Goal: Task Accomplishment & Management: Manage account settings

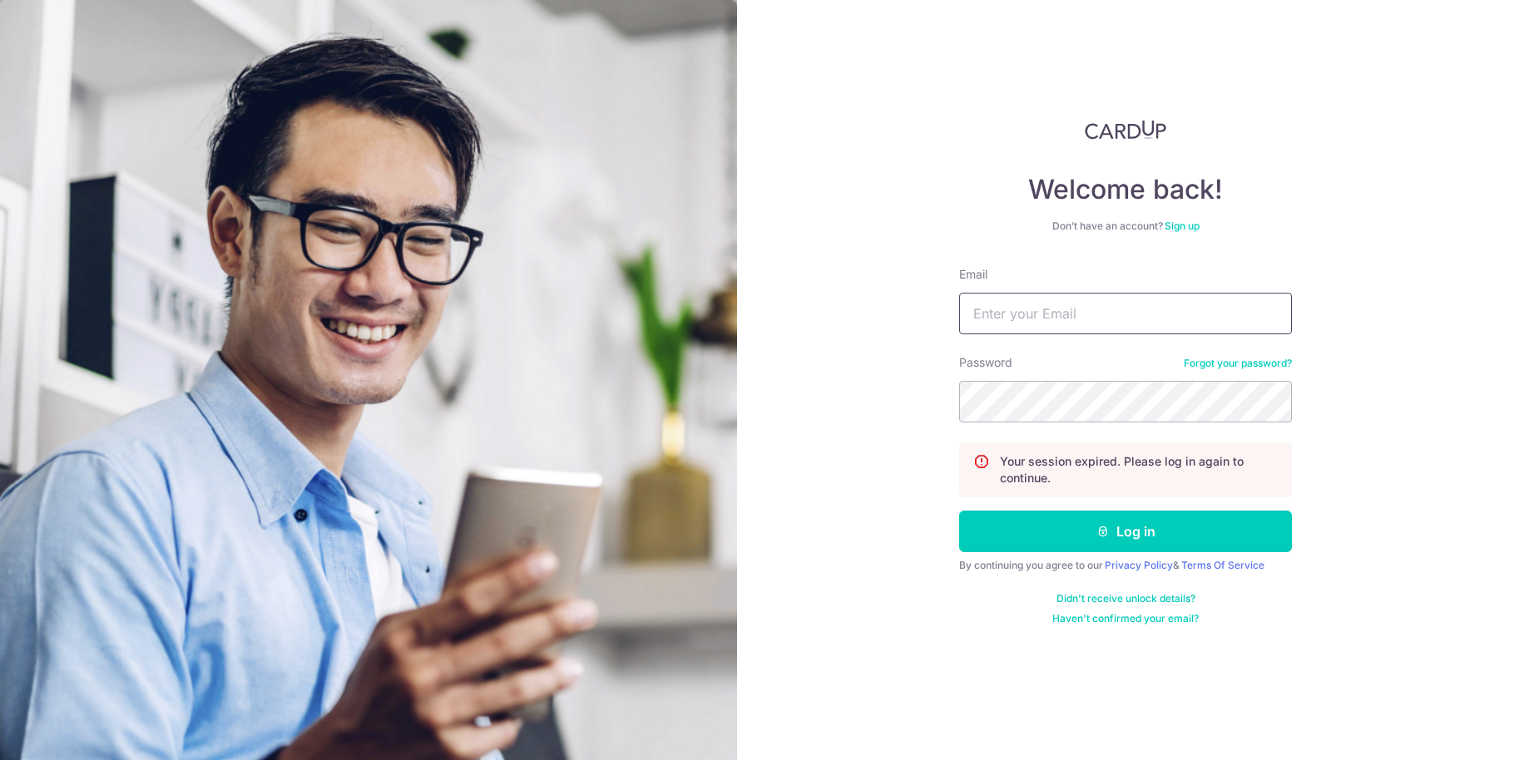
click at [1022, 324] on input "Email" at bounding box center [1125, 314] width 333 height 42
type input "[EMAIL_ADDRESS][DOMAIN_NAME]"
click at [959, 511] on button "Log in" at bounding box center [1125, 532] width 333 height 42
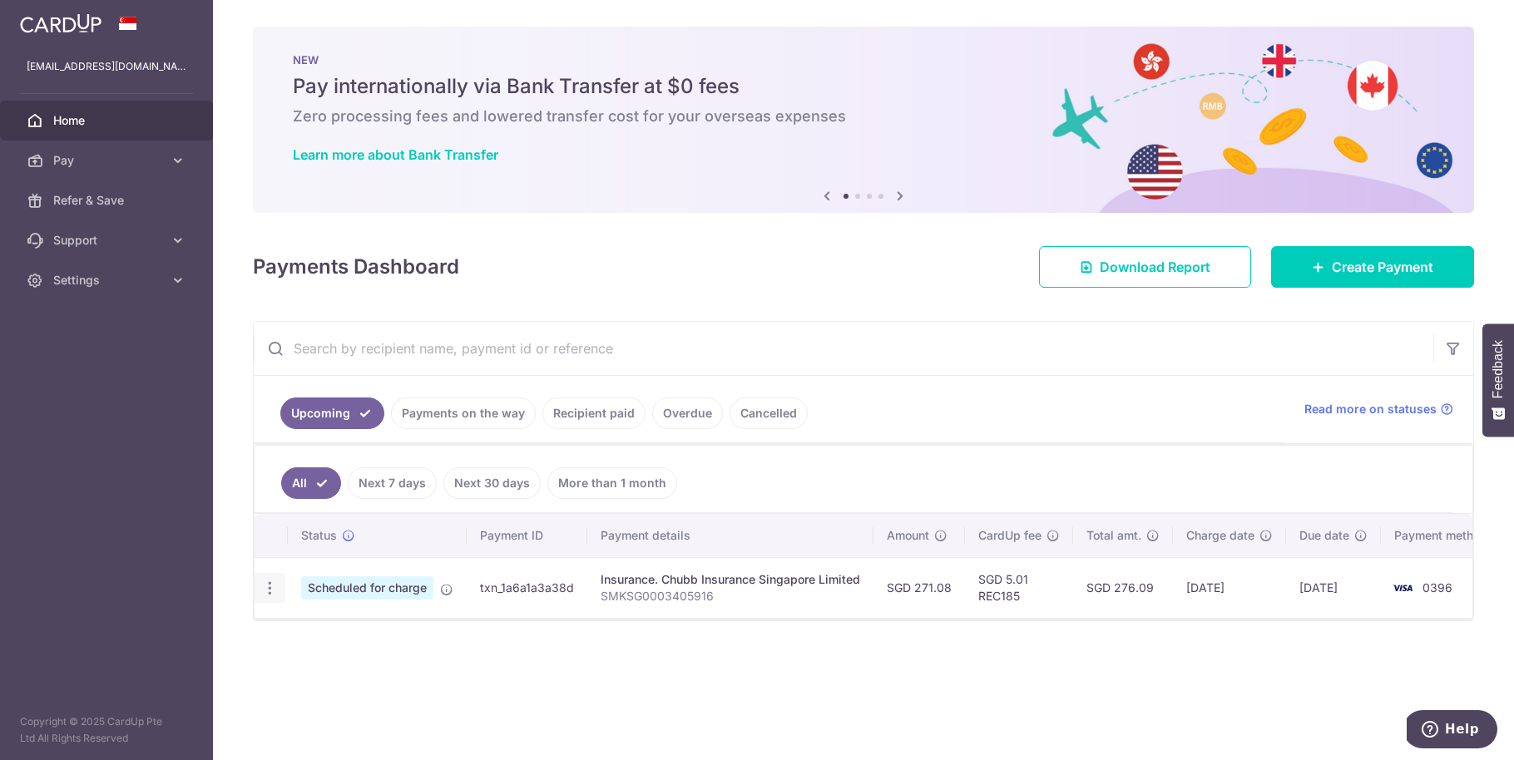
click at [266, 586] on icon "button" at bounding box center [269, 588] width 17 height 17
click at [325, 672] on span "Cancel payment" at bounding box center [358, 675] width 111 height 20
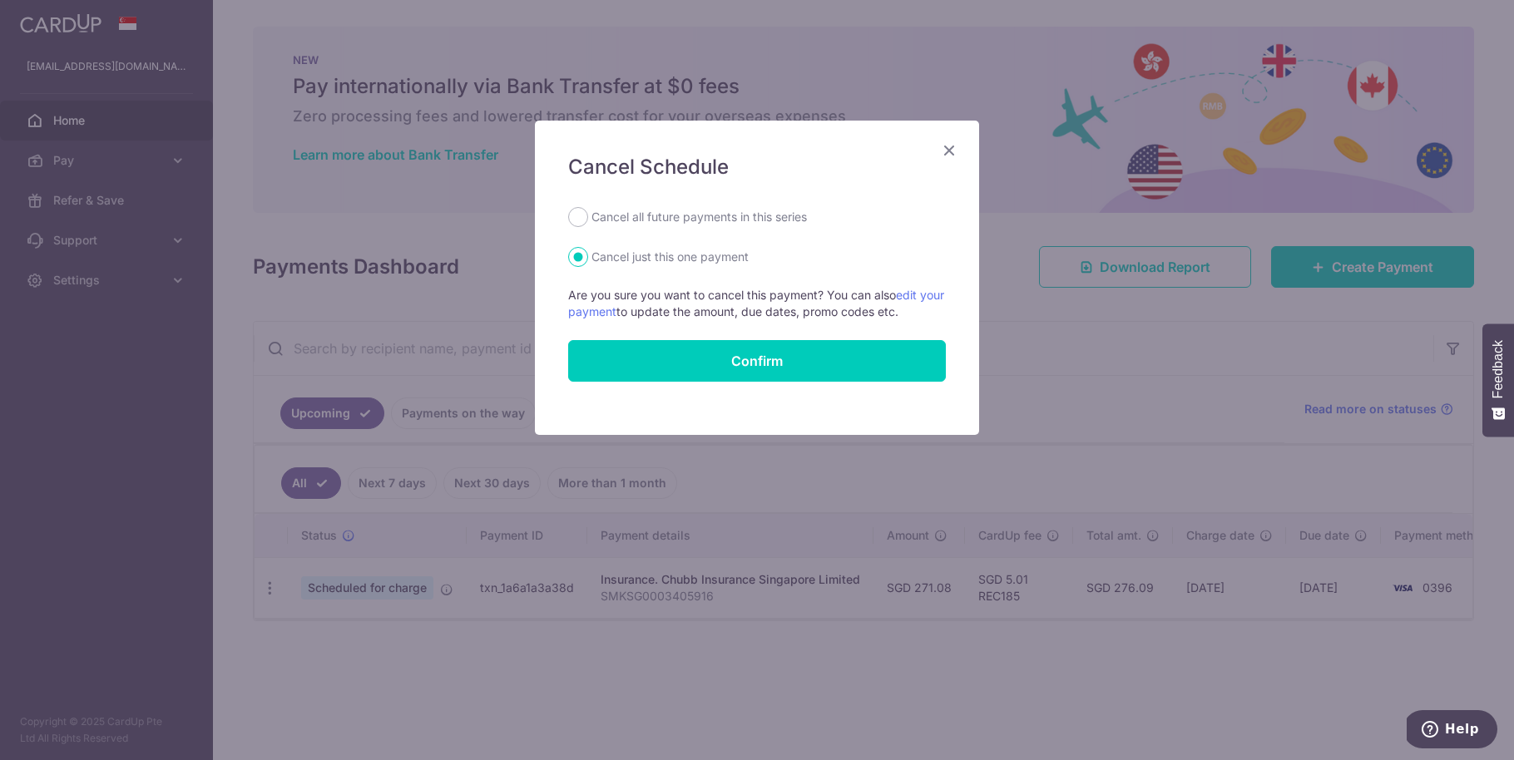
click at [754, 225] on label "Cancel all future payments in this series" at bounding box center [698, 217] width 215 height 20
click at [588, 225] on input "Cancel all future payments in this series" at bounding box center [578, 217] width 20 height 20
radio input "true"
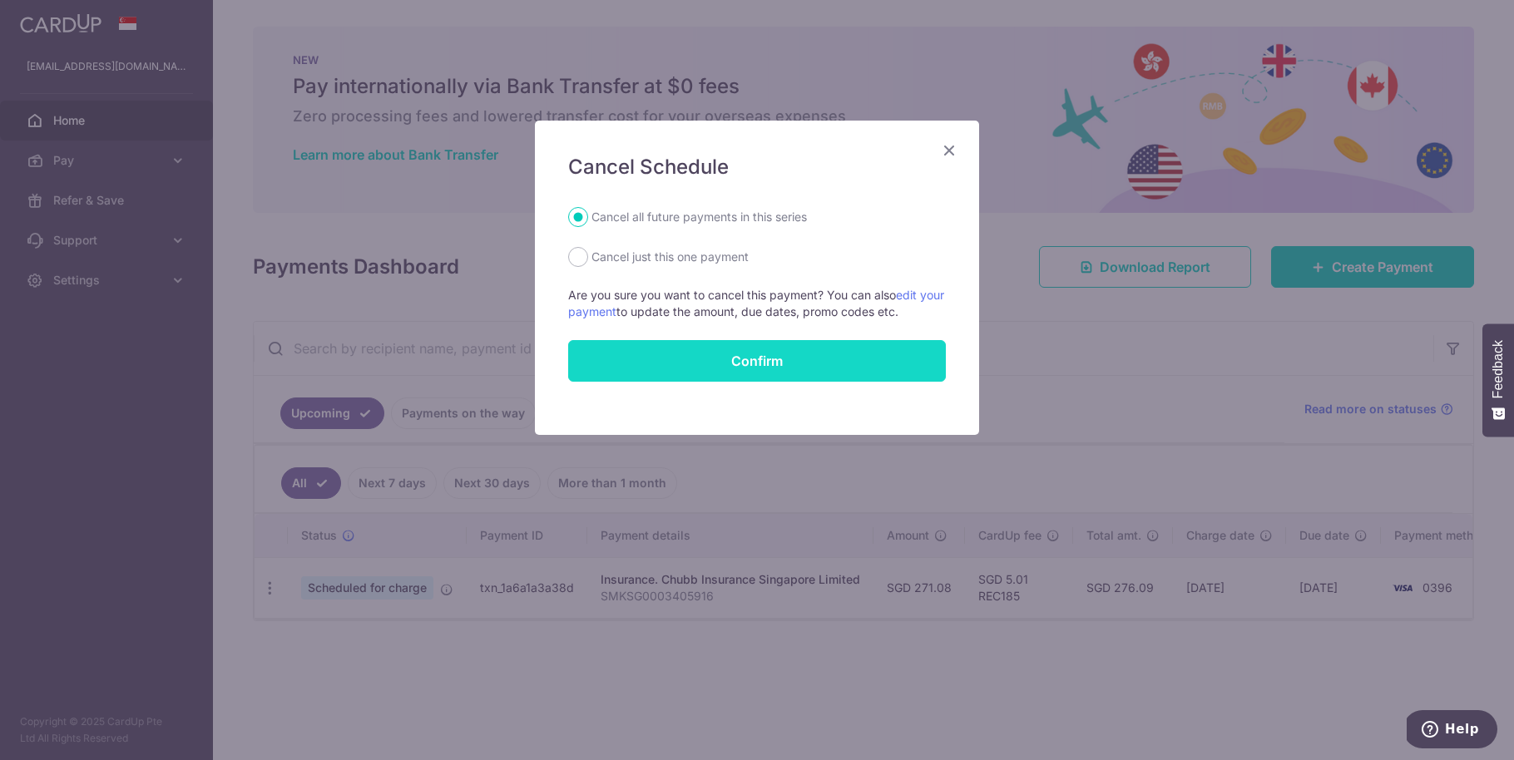
click at [758, 356] on button "Confirm" at bounding box center [757, 361] width 378 height 42
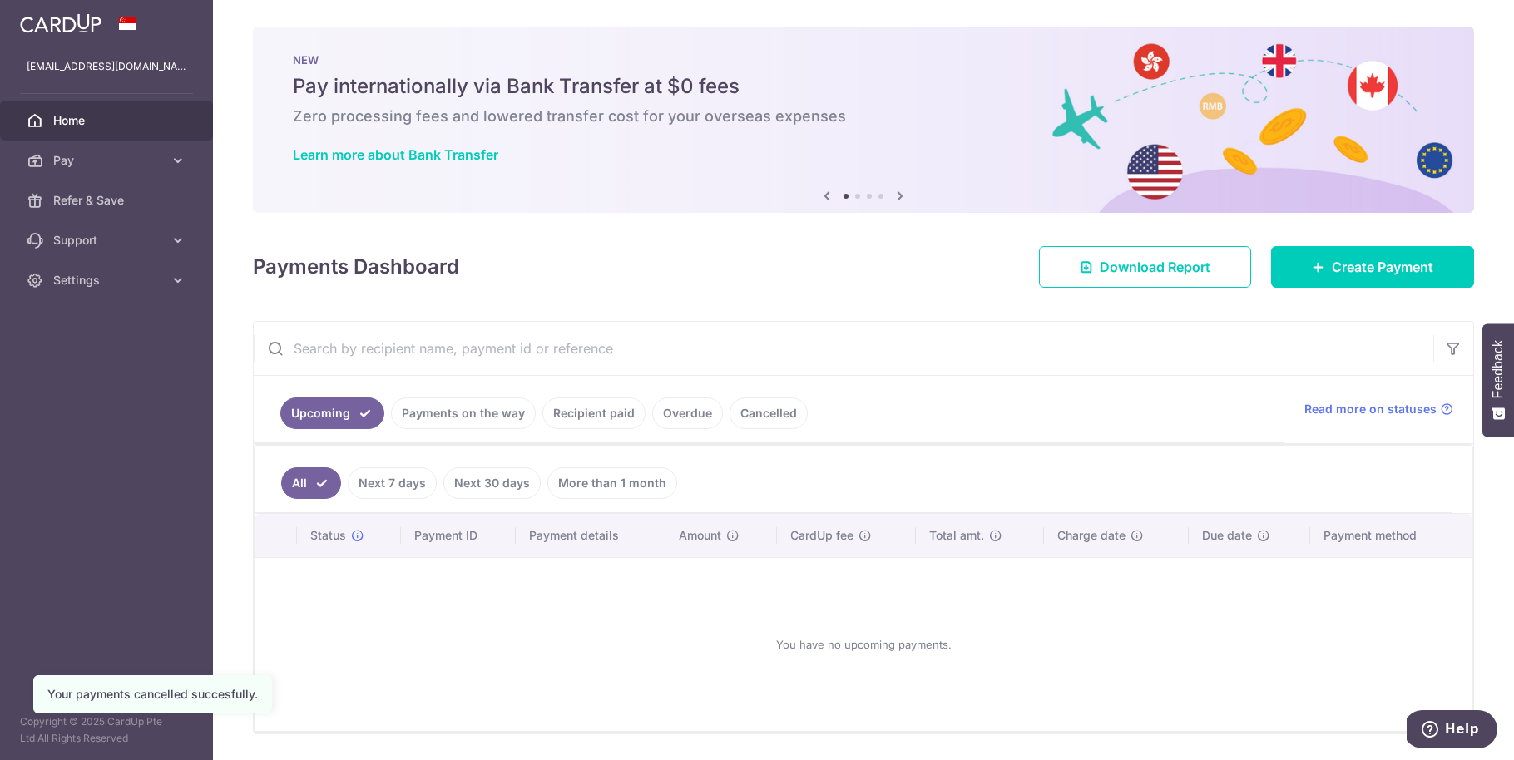
click at [502, 411] on link "Payments on the way" at bounding box center [463, 414] width 145 height 32
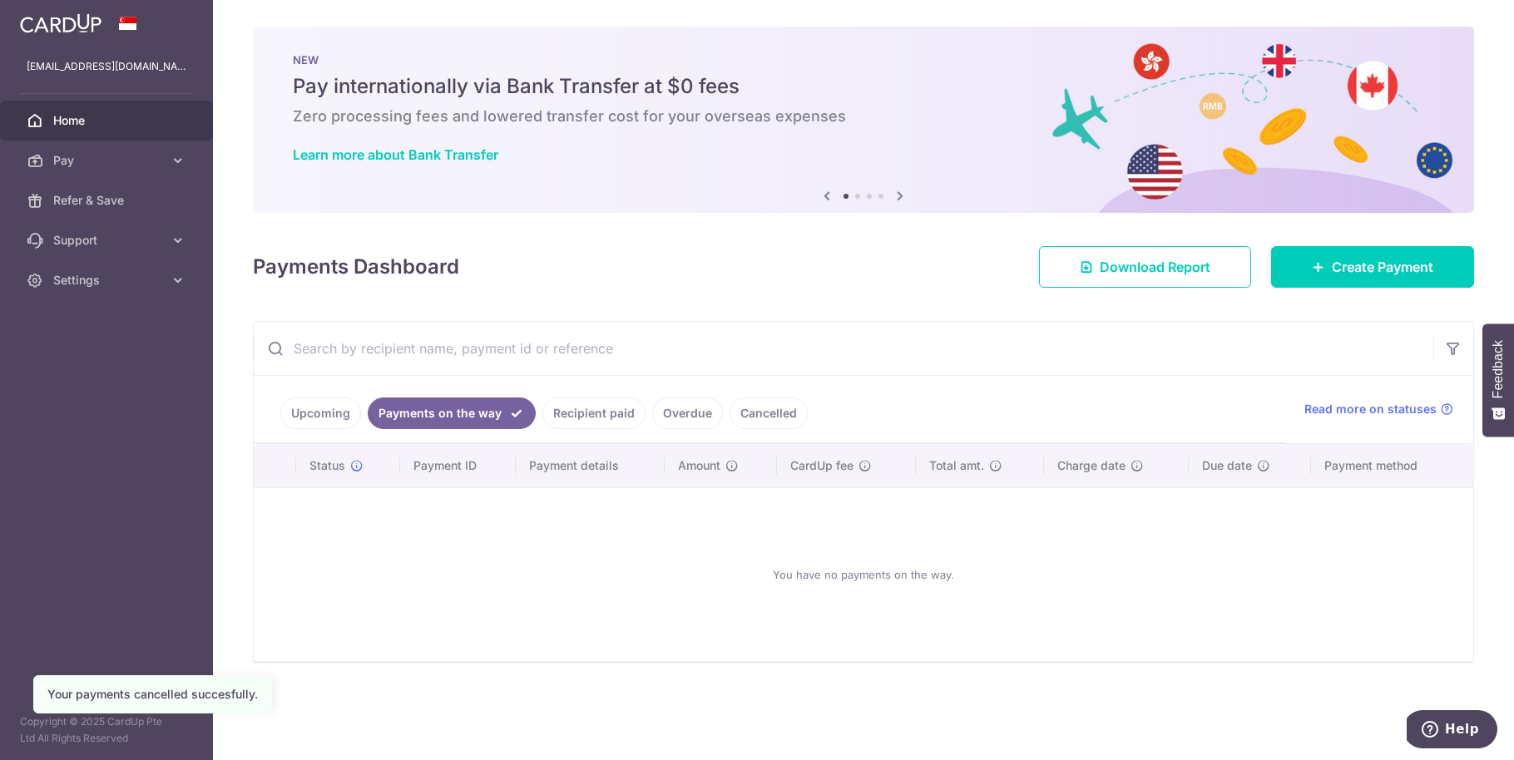
click at [601, 410] on link "Recipient paid" at bounding box center [593, 414] width 103 height 32
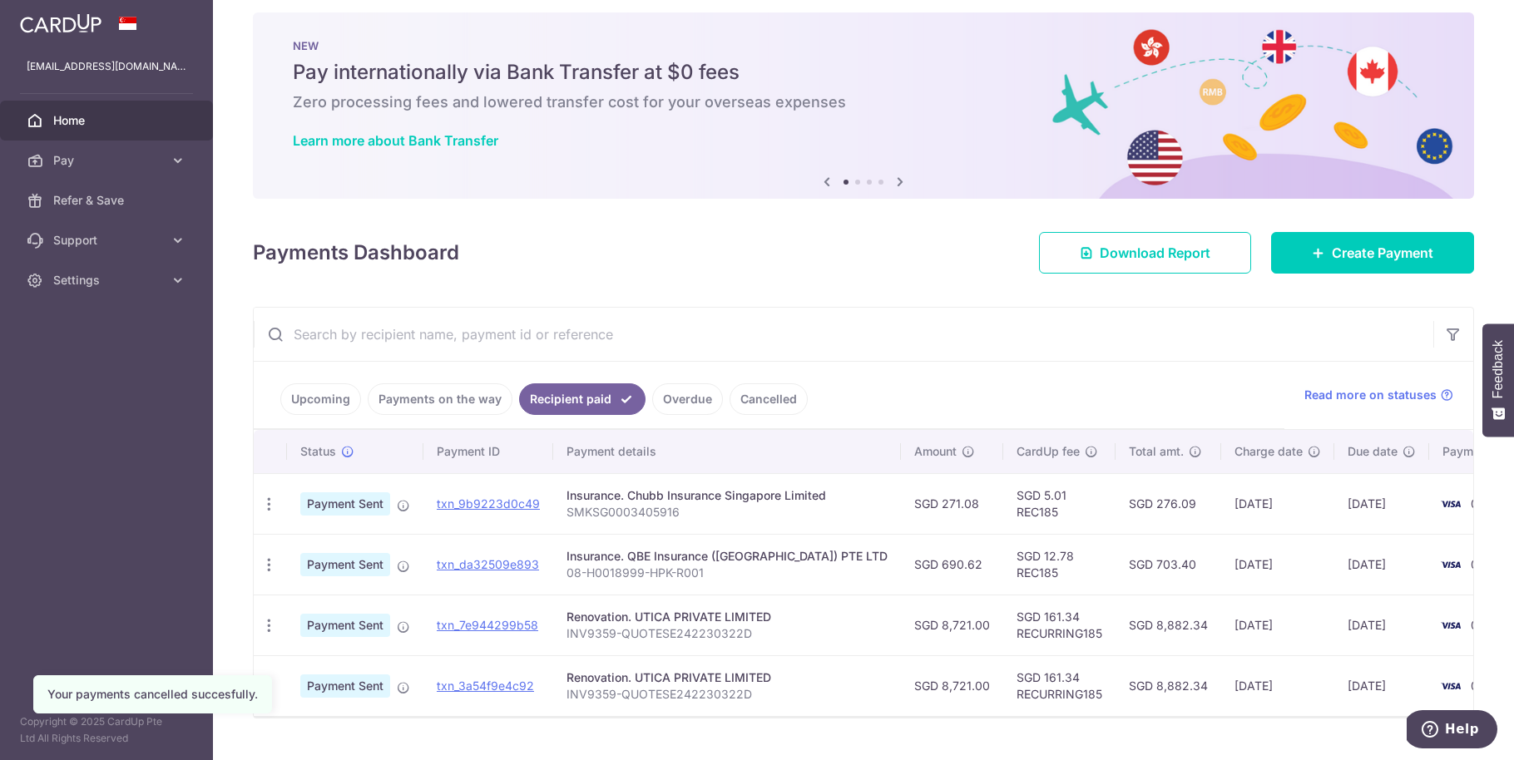
scroll to position [22, 0]
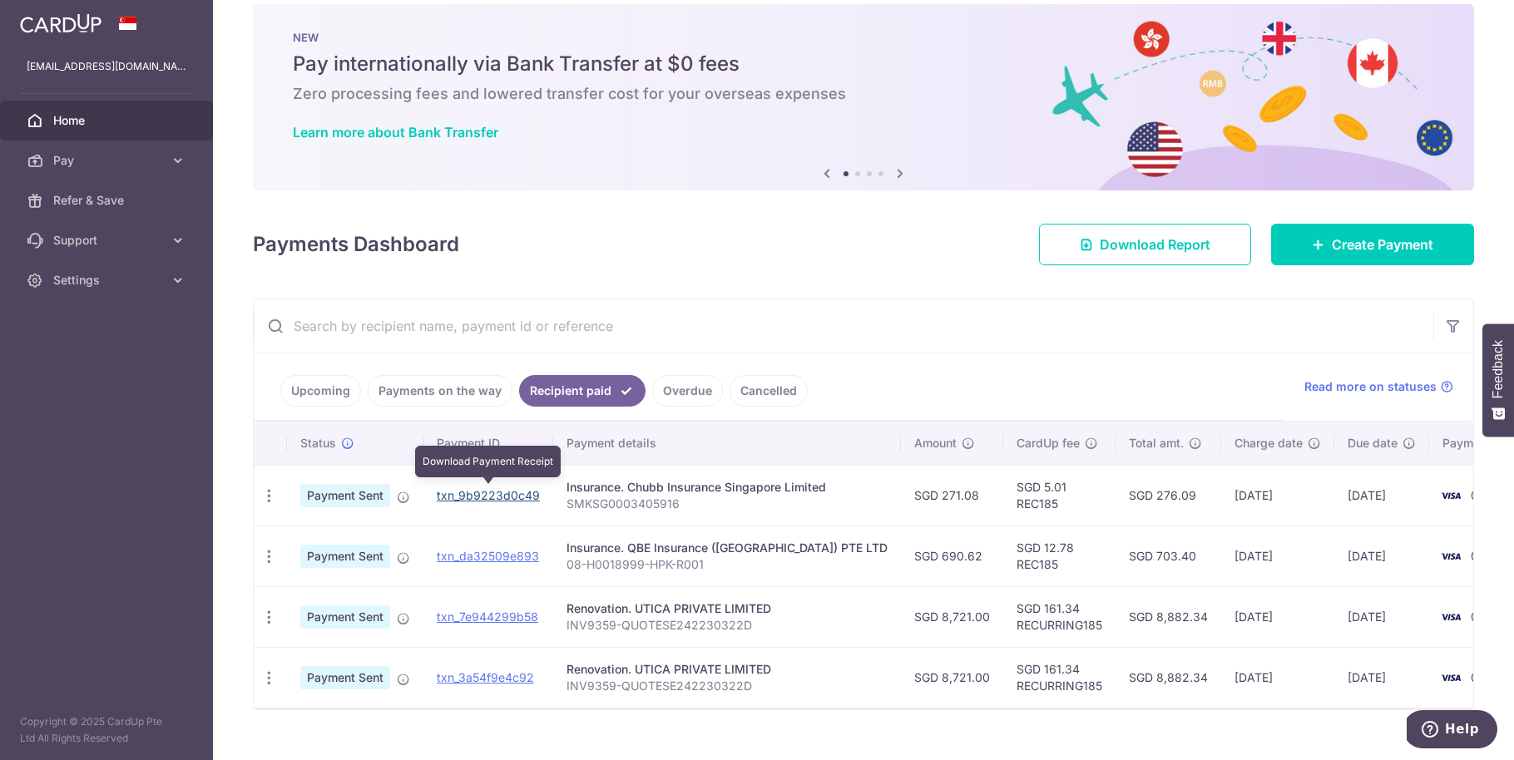
click at [463, 492] on link "txn_9b9223d0c49" at bounding box center [488, 495] width 103 height 14
click at [500, 490] on link "txn_9b9223d0c49" at bounding box center [488, 495] width 103 height 14
